Goal: Transaction & Acquisition: Purchase product/service

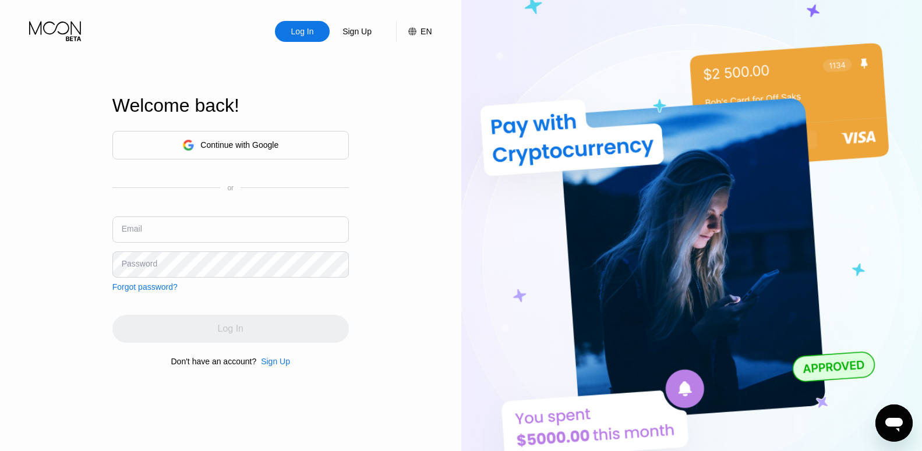
click at [239, 146] on div "Continue with Google" at bounding box center [239, 144] width 78 height 9
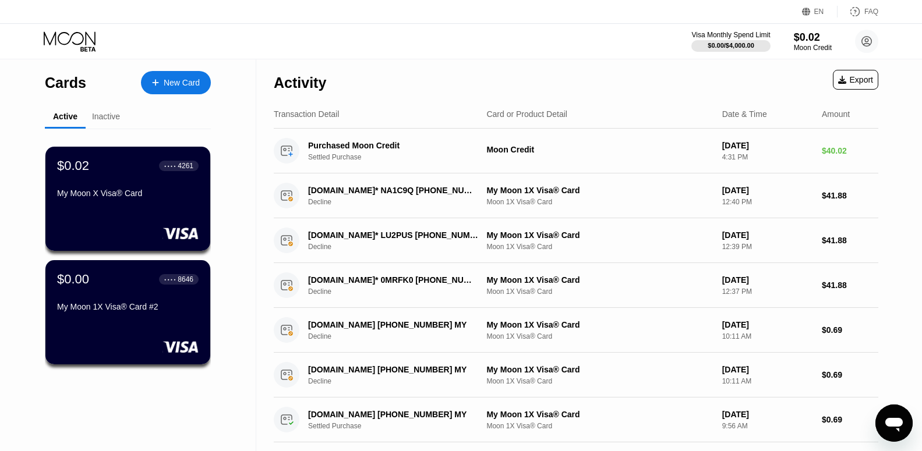
click at [189, 78] on div "New Card" at bounding box center [182, 83] width 36 height 10
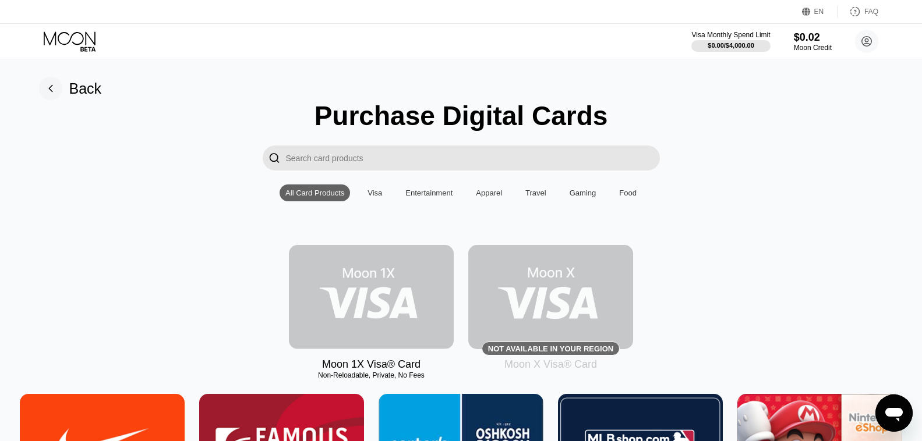
click at [390, 278] on img at bounding box center [371, 297] width 165 height 104
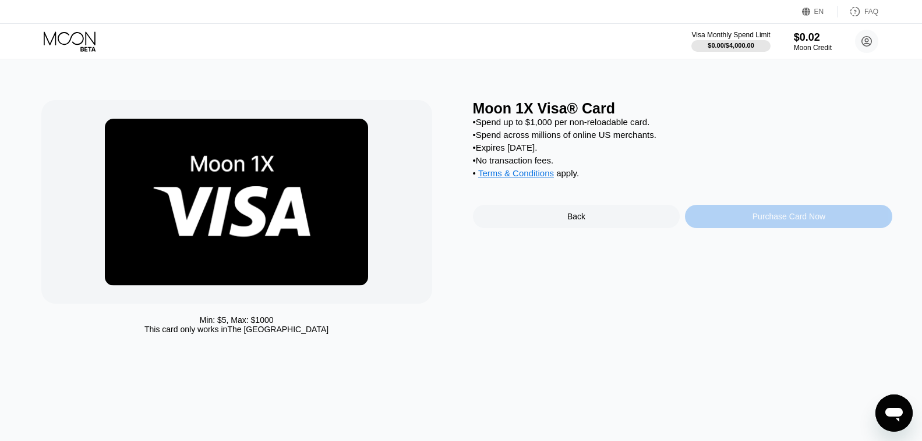
click at [777, 221] on div "Purchase Card Now" at bounding box center [788, 216] width 73 height 9
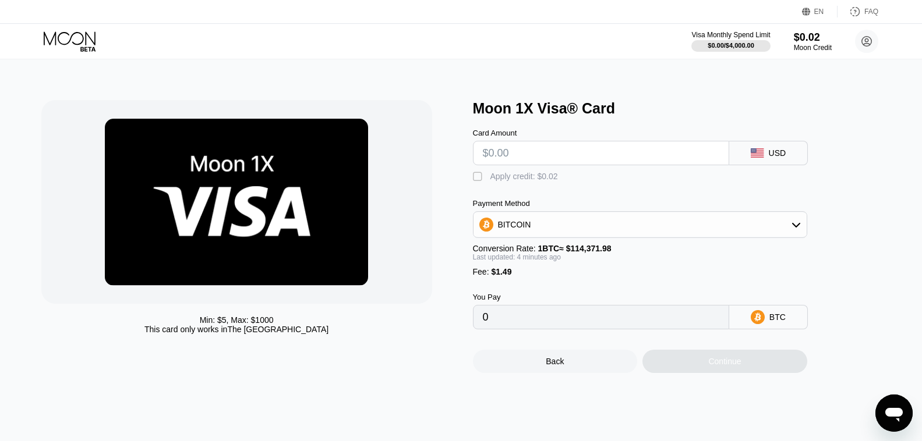
click at [495, 151] on input "text" at bounding box center [601, 152] width 236 height 23
type input "$4"
type input "0.00004802"
type input "$41"
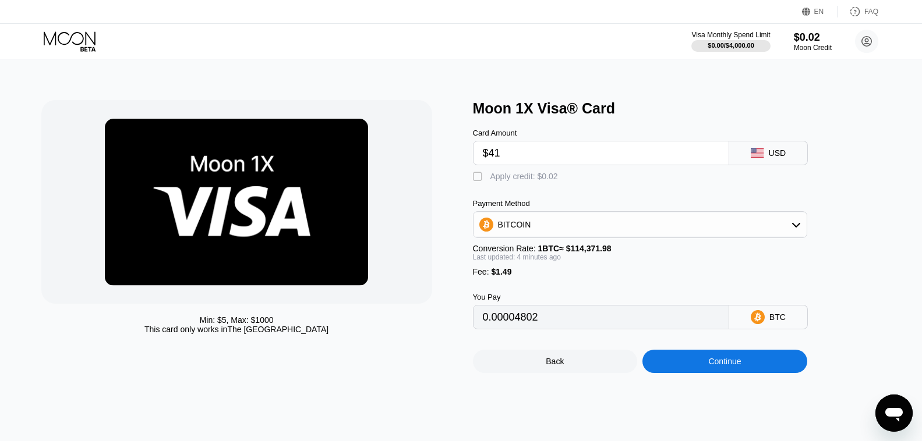
type input "0.00037165"
type input "$411"
type input "0.00360788"
type input "$41"
type input "0.00037165"
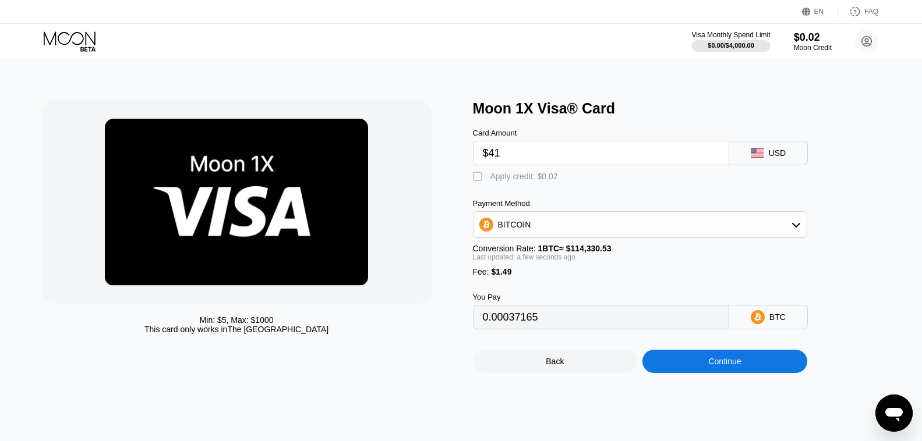
type input "$41"
click at [720, 366] on div "Continue" at bounding box center [724, 361] width 33 height 9
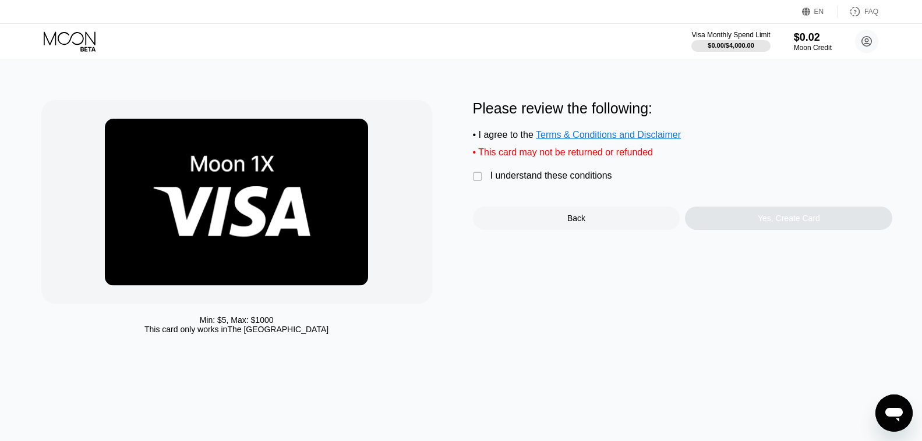
click at [477, 183] on div "" at bounding box center [479, 177] width 12 height 12
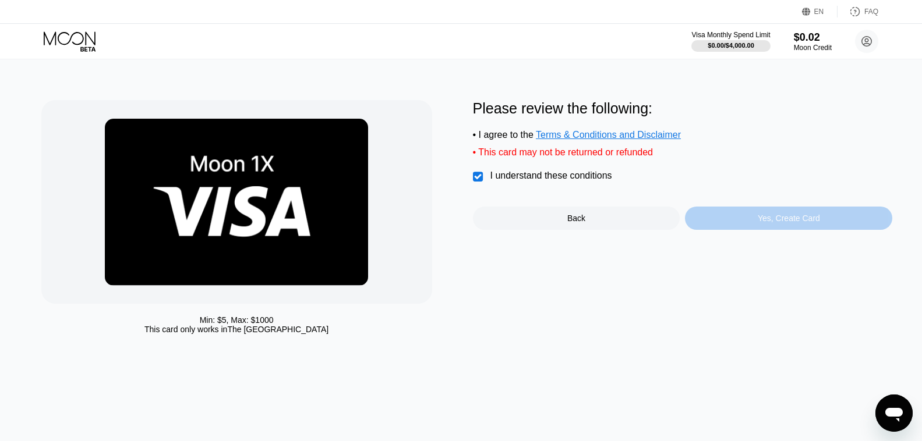
click at [782, 223] on div "Yes, Create Card" at bounding box center [788, 218] width 62 height 9
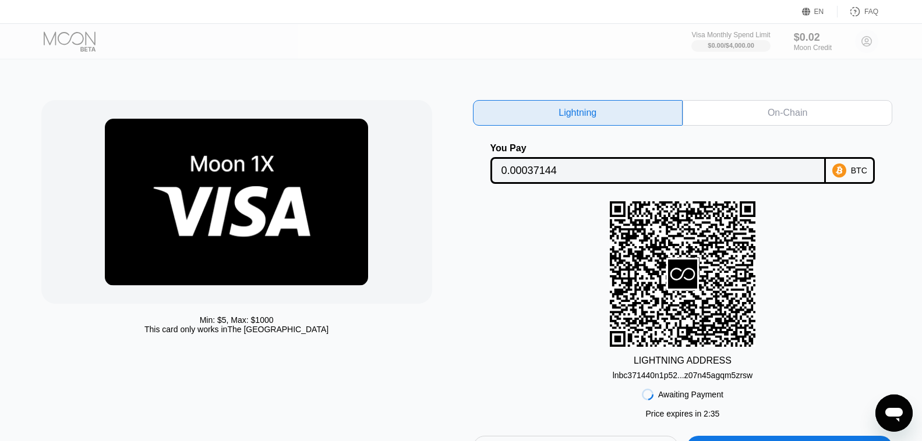
click at [795, 114] on div "On-Chain" at bounding box center [787, 113] width 40 height 12
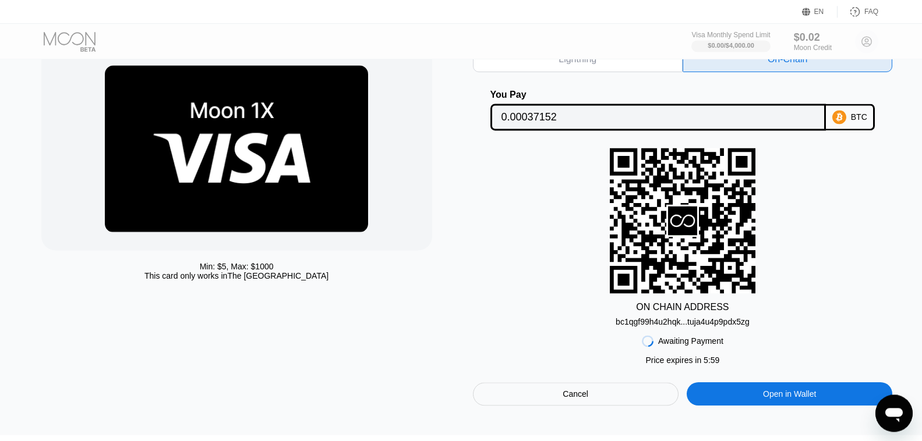
scroll to position [59, 0]
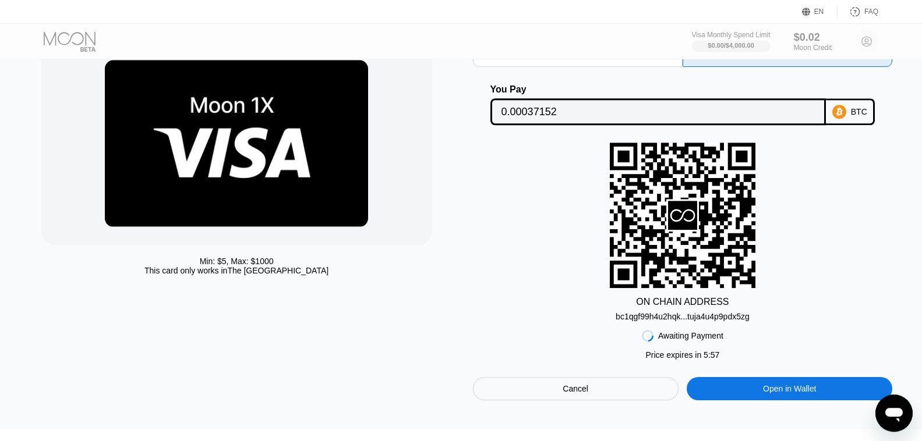
click at [725, 320] on div "bc1qgf99h4u2hqk...tuja4u4p9pdx5zg" at bounding box center [682, 316] width 134 height 9
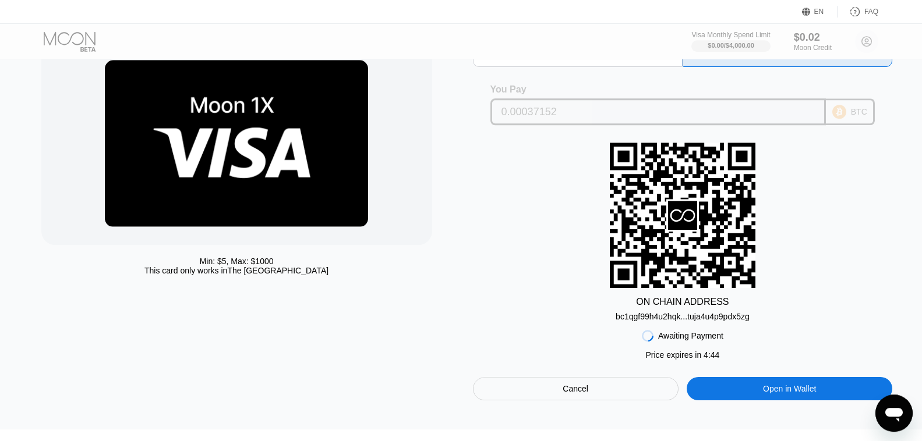
click at [550, 116] on input "0.00037152" at bounding box center [658, 111] width 314 height 23
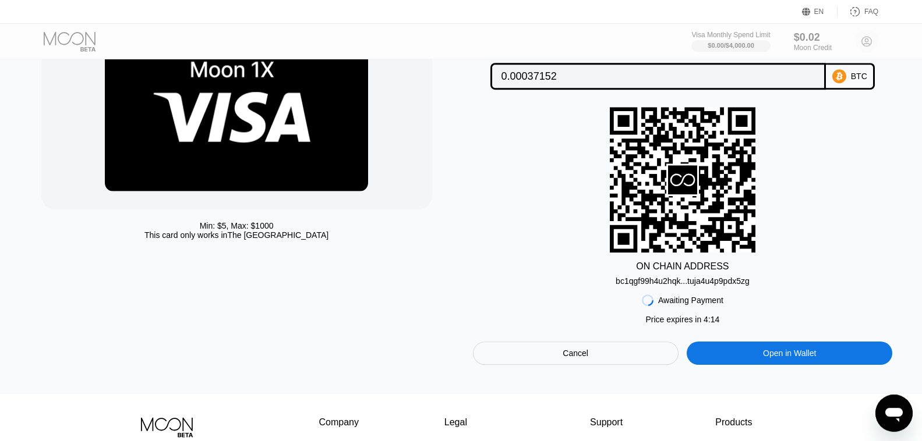
scroll to position [95, 0]
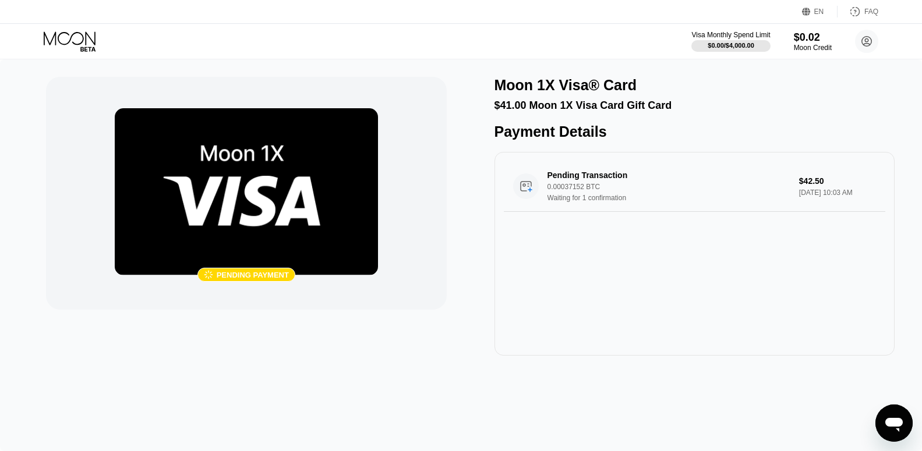
click at [60, 36] on icon at bounding box center [71, 41] width 54 height 20
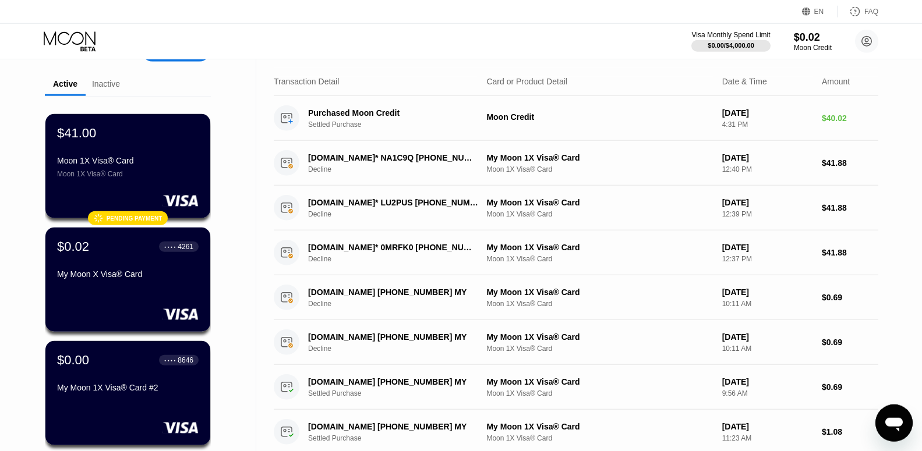
scroll to position [40, 0]
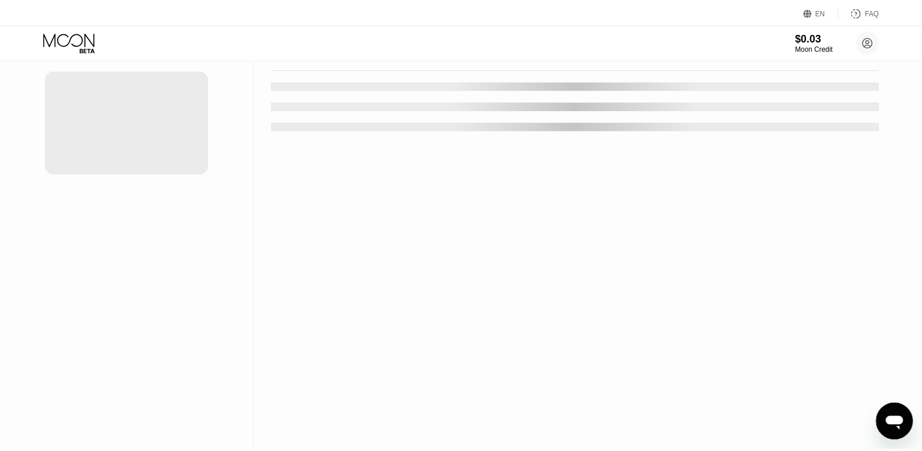
scroll to position [39, 0]
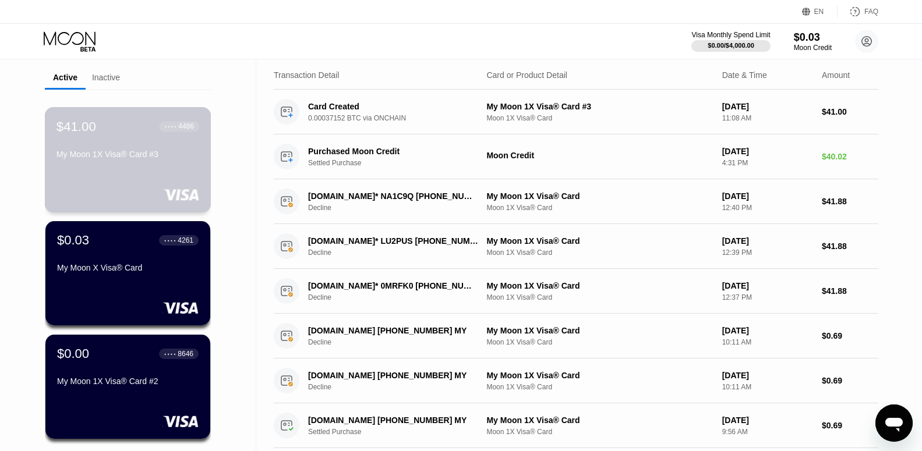
click at [136, 130] on div "$41.00 ● ● ● ● 4486" at bounding box center [127, 126] width 143 height 15
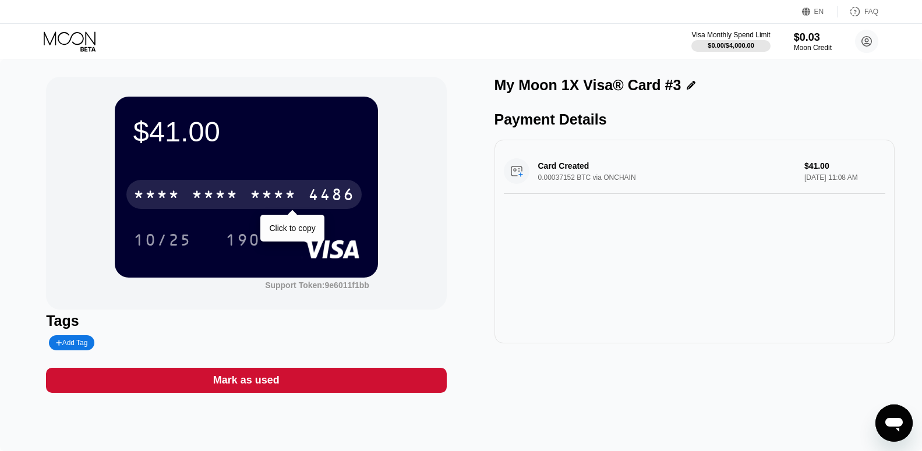
click at [315, 194] on div "4486" at bounding box center [331, 196] width 47 height 19
click at [211, 200] on div "* * * *" at bounding box center [215, 196] width 47 height 19
click at [211, 200] on div "6500" at bounding box center [215, 196] width 47 height 19
